Goal: Task Accomplishment & Management: Use online tool/utility

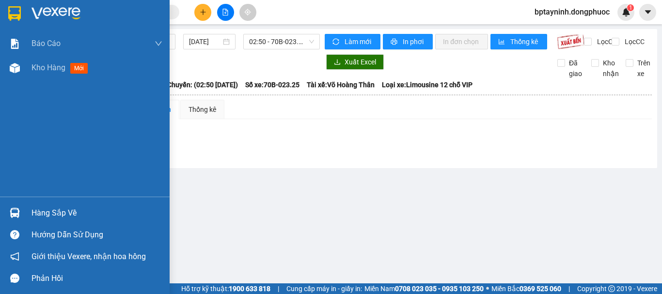
drag, startPoint x: 17, startPoint y: 207, endPoint x: 93, endPoint y: 197, distance: 76.3
click at [21, 208] on div at bounding box center [14, 212] width 17 height 17
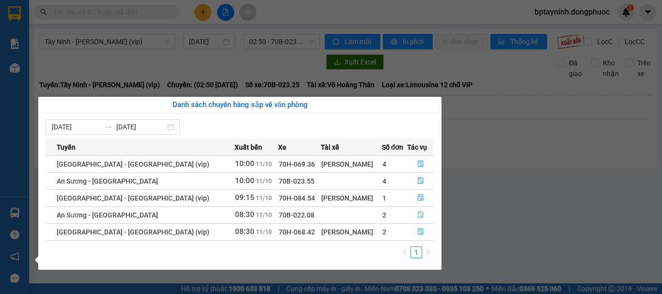
click at [418, 214] on icon "file-done" at bounding box center [421, 215] width 6 height 7
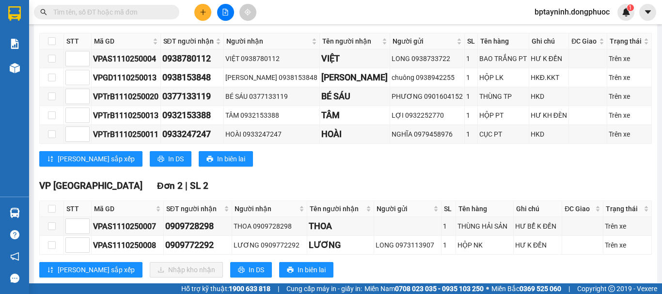
scroll to position [242, 0]
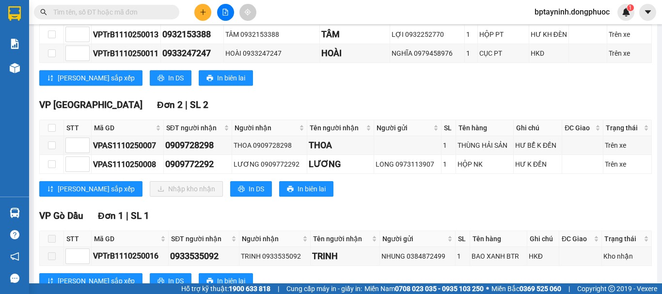
click at [97, 18] on span at bounding box center [106, 12] width 145 height 15
click at [100, 15] on span at bounding box center [106, 12] width 145 height 15
click at [100, 15] on input "text" at bounding box center [110, 12] width 114 height 11
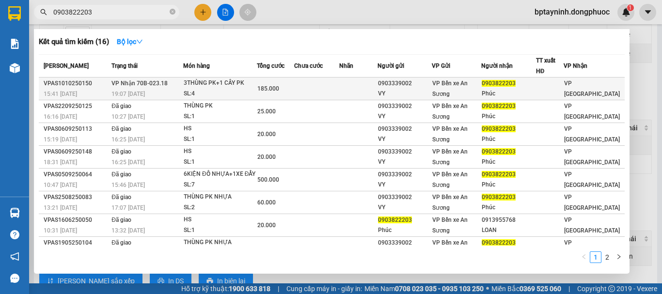
type input "0903822203"
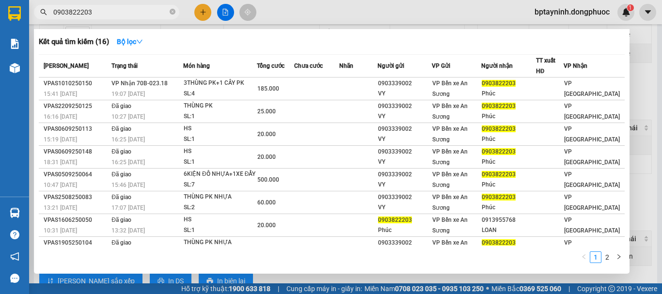
drag, startPoint x: 138, startPoint y: 87, endPoint x: 172, endPoint y: 109, distance: 41.0
click at [139, 87] on span "VP Nhận 70B-023.18" at bounding box center [139, 83] width 56 height 7
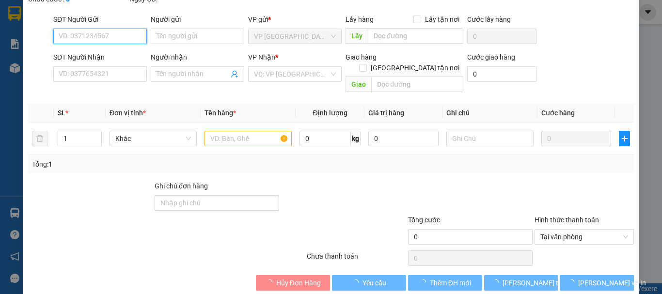
scroll to position [66, 0]
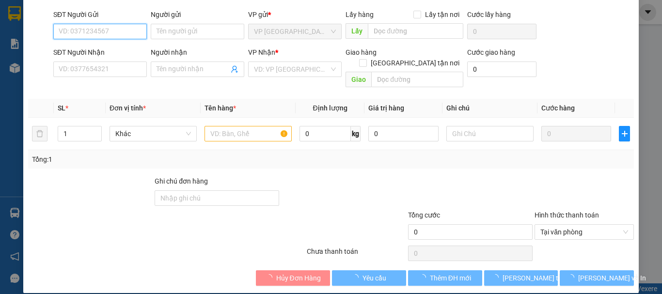
type input "0903339002"
type input "VY"
type input "0903822203"
type input "Phúc"
type input "185.000"
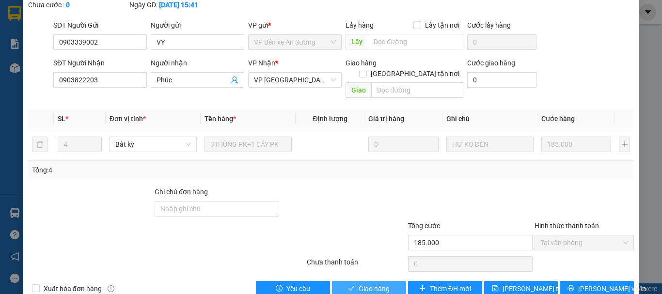
click at [384, 283] on span "Giao hàng" at bounding box center [374, 288] width 31 height 11
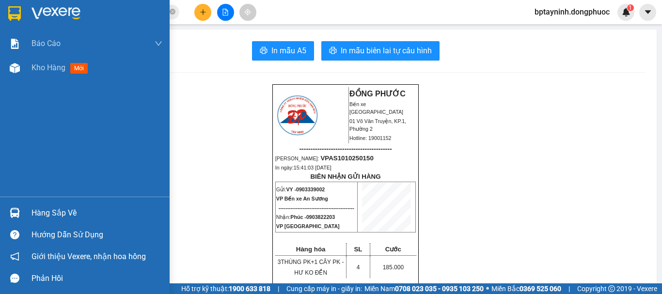
click at [45, 207] on div "Hàng sắp về" at bounding box center [96, 213] width 131 height 15
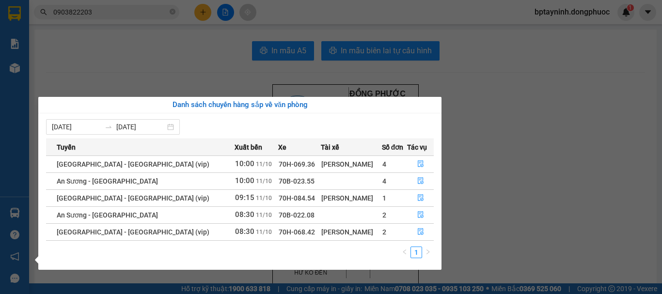
click at [514, 103] on section "Kết quả tìm kiếm ( 16 ) Bộ lọc Mã ĐH Trạng thái Món hàng Tổng cước Chưa cước Nh…" at bounding box center [331, 147] width 662 height 294
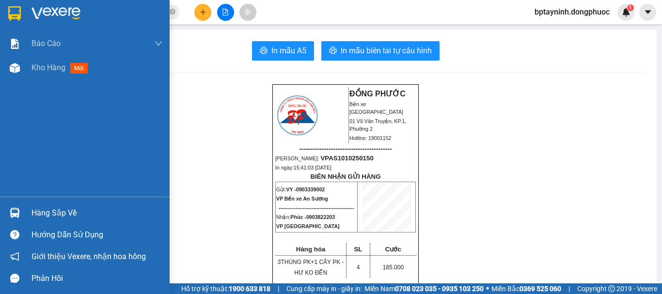
click at [43, 218] on div "Hàng sắp về" at bounding box center [96, 213] width 131 height 15
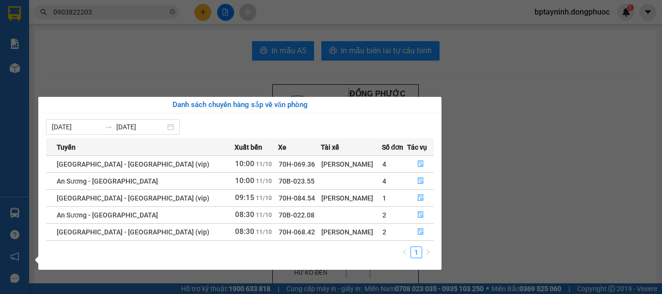
click at [502, 131] on section "Kết quả tìm kiếm ( 16 ) Bộ lọc Mã ĐH Trạng thái Món hàng Tổng cước Chưa cước Nh…" at bounding box center [331, 147] width 662 height 294
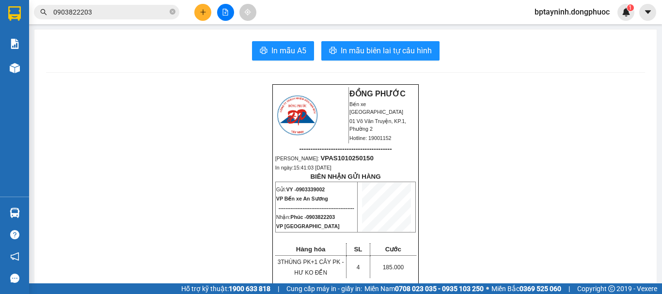
click at [221, 6] on button at bounding box center [225, 12] width 17 height 17
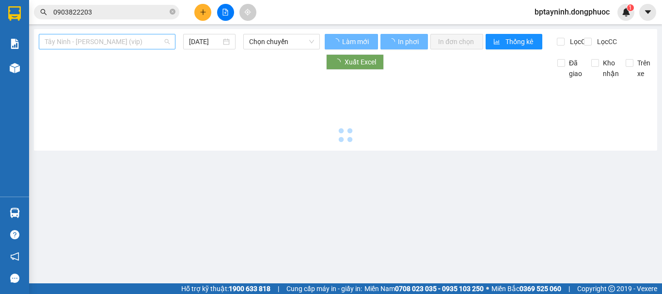
click at [113, 39] on span "Tây Ninh - [PERSON_NAME] (vip)" at bounding box center [107, 41] width 125 height 15
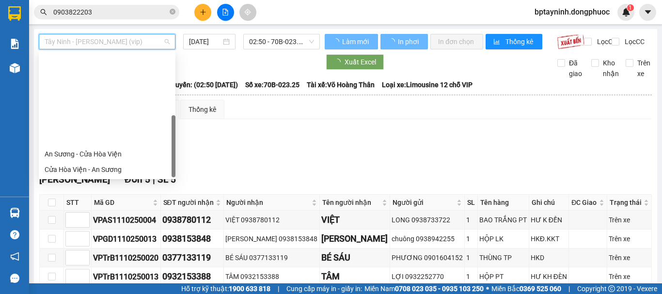
scroll to position [109, 0]
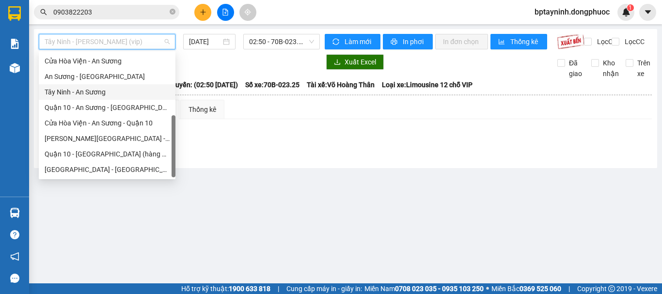
click at [121, 92] on div "Tây Ninh - An Sương" at bounding box center [107, 92] width 125 height 11
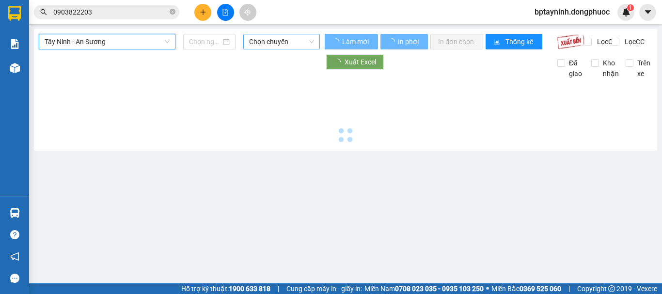
type input "[DATE]"
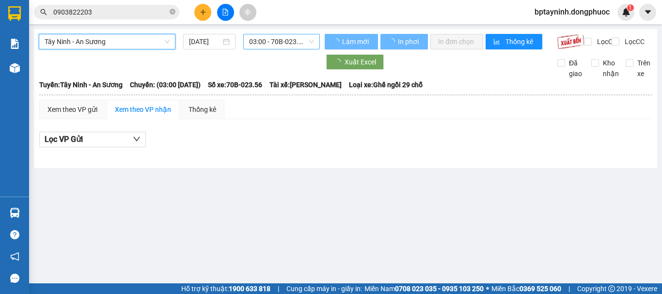
click at [305, 35] on span "03:00 - 70B-023.56" at bounding box center [281, 41] width 65 height 15
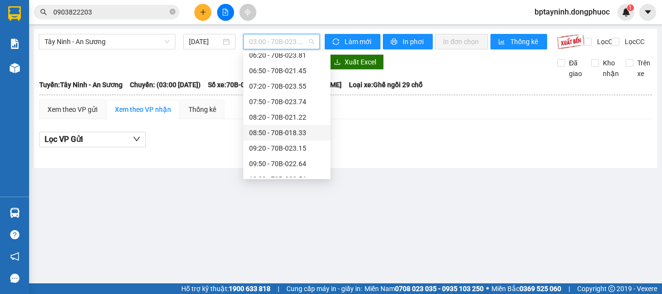
scroll to position [195, 0]
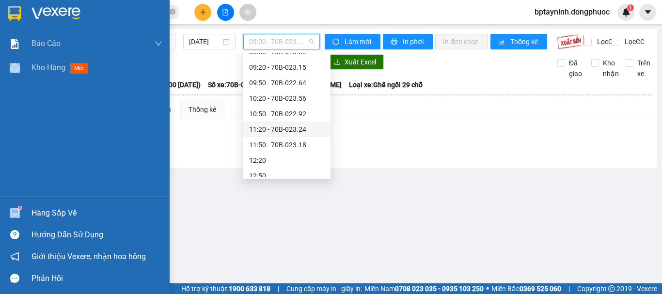
click at [81, 188] on div "Báo cáo Mẫu 1: Báo cáo dòng tiền theo nhân viên Mẫu 1: Báo cáo dòng tiền theo n…" at bounding box center [85, 147] width 170 height 294
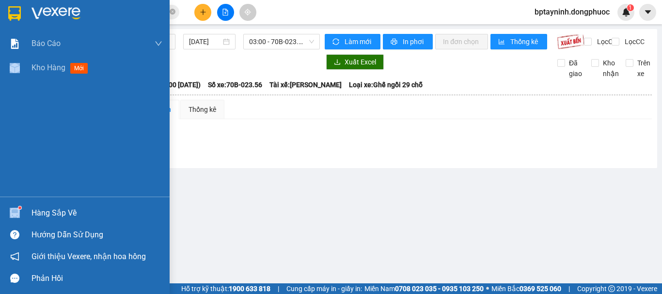
click at [76, 210] on div "Hàng sắp về" at bounding box center [96, 213] width 131 height 15
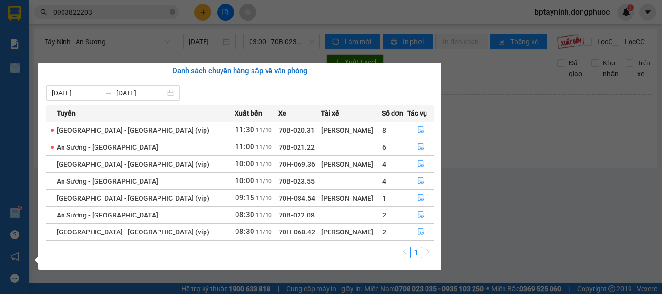
click at [520, 176] on section "Kết quả tìm kiếm ( 16 ) Bộ lọc Mã ĐH Trạng thái Món hàng Tổng cước Chưa cước Nh…" at bounding box center [331, 147] width 662 height 294
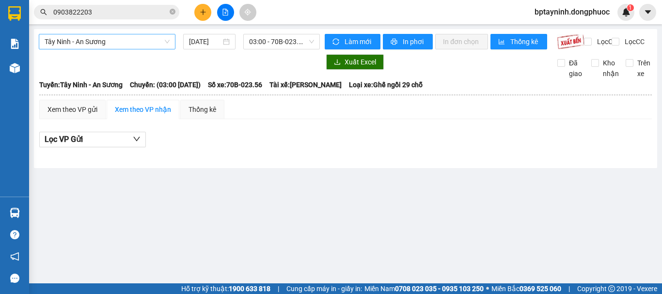
click at [161, 40] on span "Tây Ninh - An Sương" at bounding box center [107, 41] width 125 height 15
drag, startPoint x: 282, startPoint y: 40, endPoint x: 289, endPoint y: 71, distance: 32.0
click at [282, 42] on span "03:00 - 70B-023.56" at bounding box center [281, 41] width 65 height 15
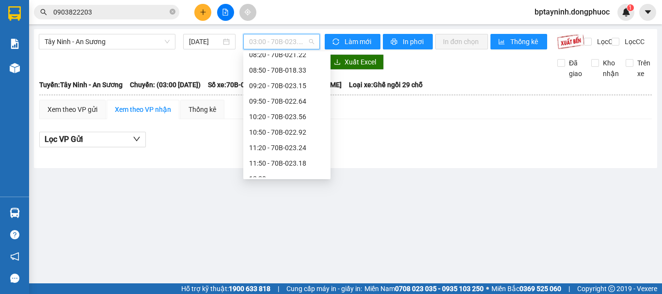
scroll to position [258, 0]
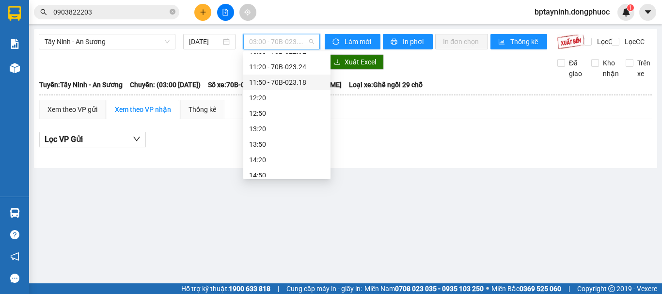
click at [386, 122] on div "Xem theo VP gửi Xem theo VP nhận Thống kê Lọc VP Gửi" at bounding box center [345, 129] width 612 height 58
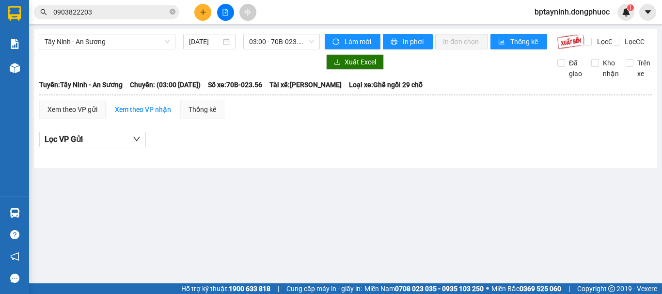
drag, startPoint x: 26, startPoint y: 205, endPoint x: 24, endPoint y: 210, distance: 5.2
click at [25, 208] on div "Hàng sắp về" at bounding box center [14, 213] width 29 height 22
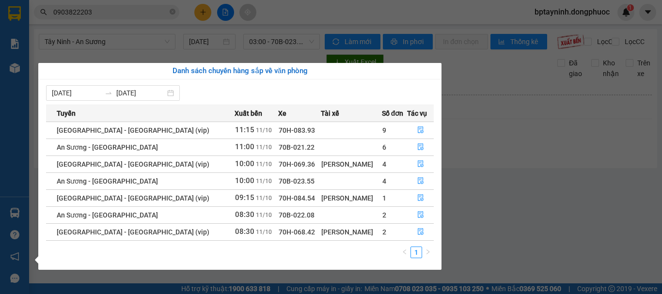
drag, startPoint x: 302, startPoint y: 123, endPoint x: 284, endPoint y: 113, distance: 20.6
click at [301, 123] on td "70H-083.93" at bounding box center [299, 130] width 43 height 17
click at [419, 232] on button "button" at bounding box center [420, 232] width 26 height 16
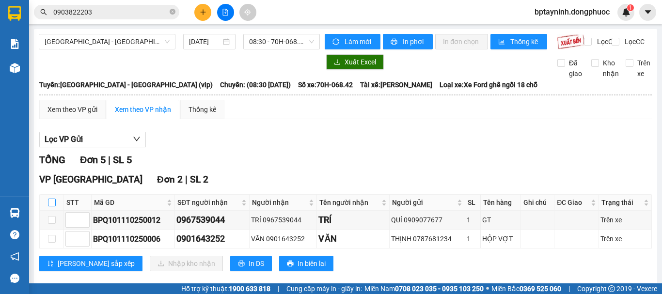
click at [50, 206] on input "checkbox" at bounding box center [52, 203] width 8 height 8
checkbox input "true"
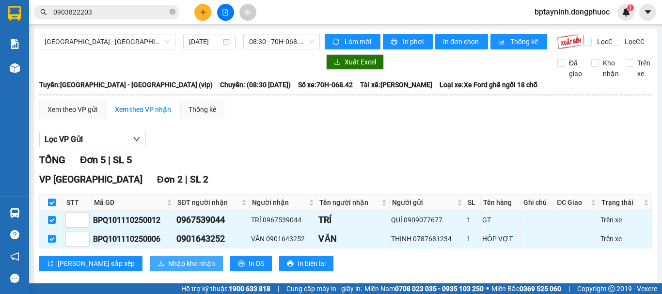
click at [168, 267] on span "Nhập kho nhận" at bounding box center [191, 263] width 47 height 11
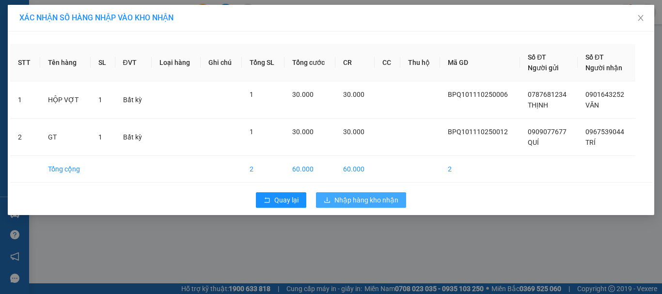
click at [360, 207] on button "Nhập hàng kho nhận" at bounding box center [361, 200] width 90 height 16
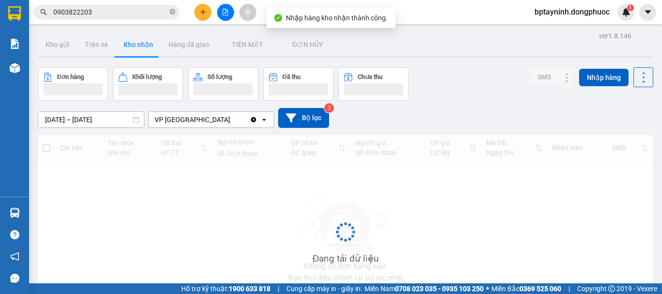
click at [33, 198] on main "ver 1.8.146 Kho gửi Trên xe Kho nhận Hàng đã giao TIỀN MẶT ĐƠN HỦY Đơn hàng K…" at bounding box center [331, 141] width 662 height 283
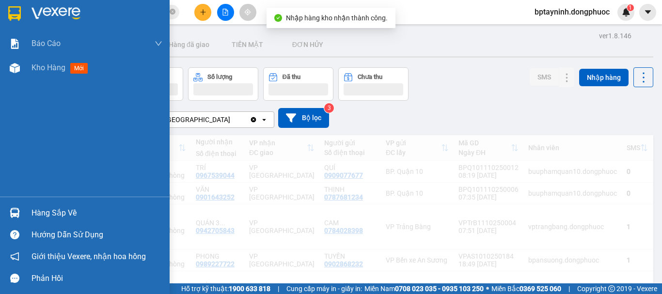
click at [22, 210] on div at bounding box center [14, 212] width 17 height 17
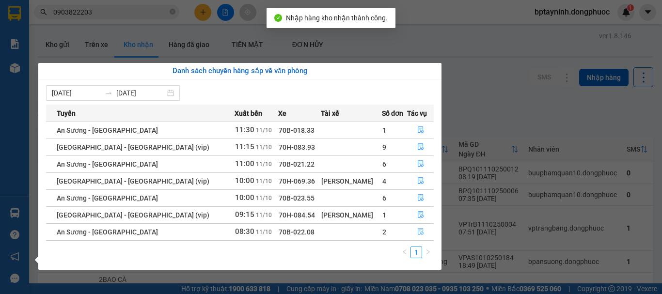
click at [417, 230] on icon "file-done" at bounding box center [420, 231] width 7 height 7
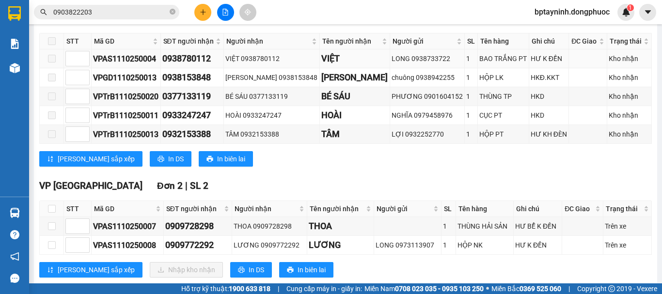
scroll to position [242, 0]
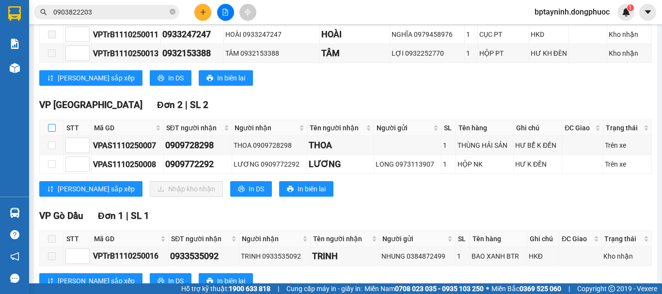
click at [53, 132] on input "checkbox" at bounding box center [52, 128] width 8 height 8
checkbox input "true"
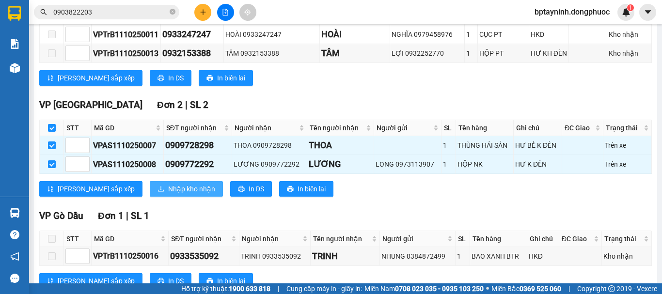
click at [168, 194] on span "Nhập kho nhận" at bounding box center [191, 189] width 47 height 11
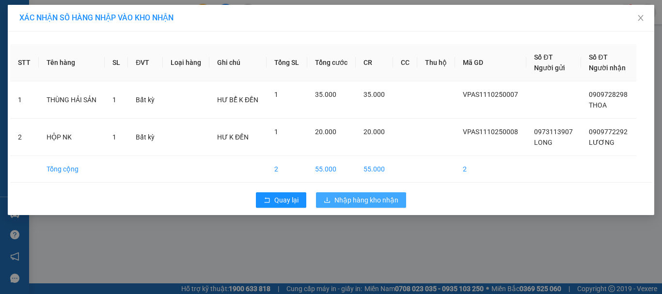
click at [342, 201] on span "Nhập hàng kho nhận" at bounding box center [366, 200] width 64 height 11
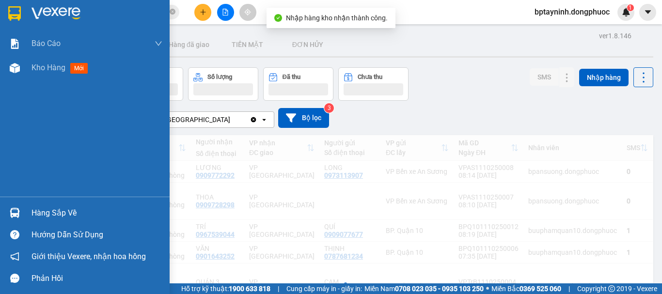
click at [25, 212] on div "Hàng sắp về" at bounding box center [85, 213] width 170 height 22
